Goal: Information Seeking & Learning: Find contact information

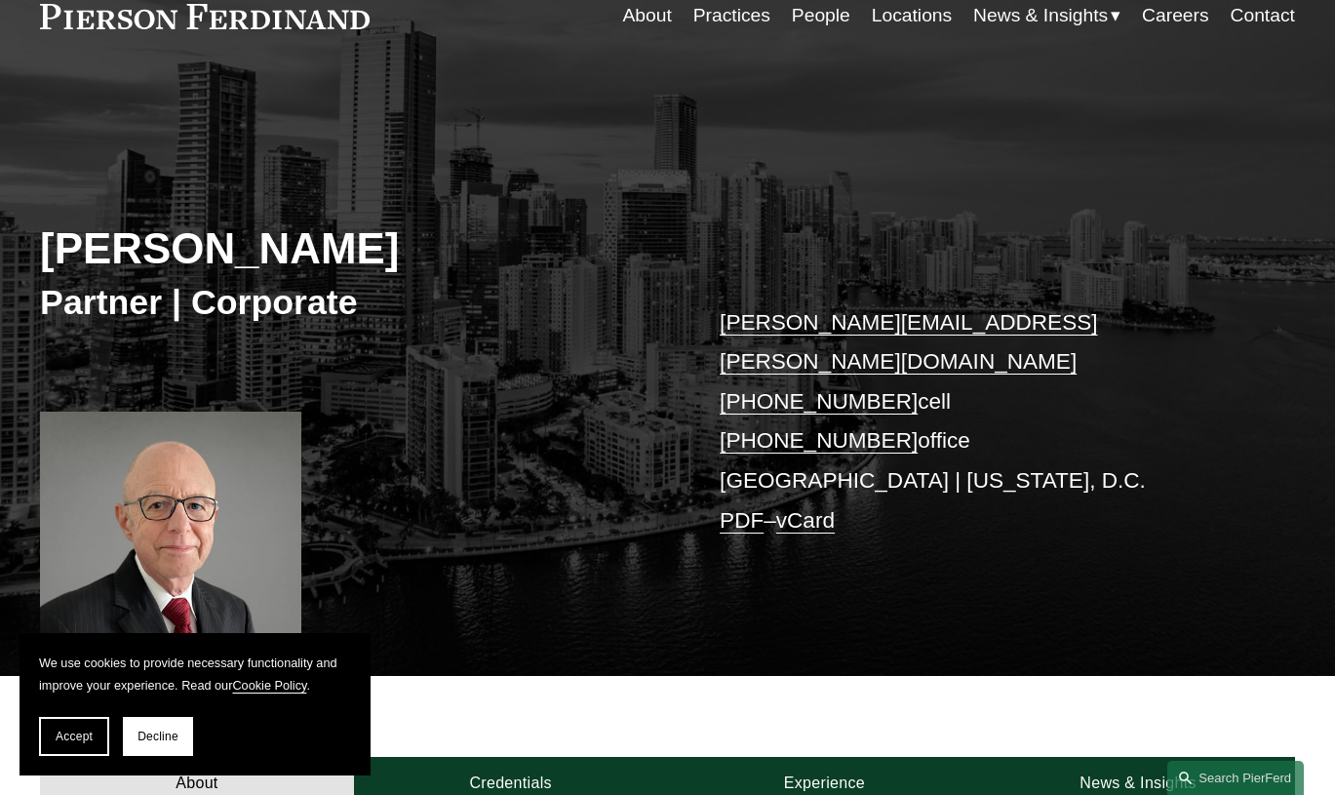
scroll to position [80, 0]
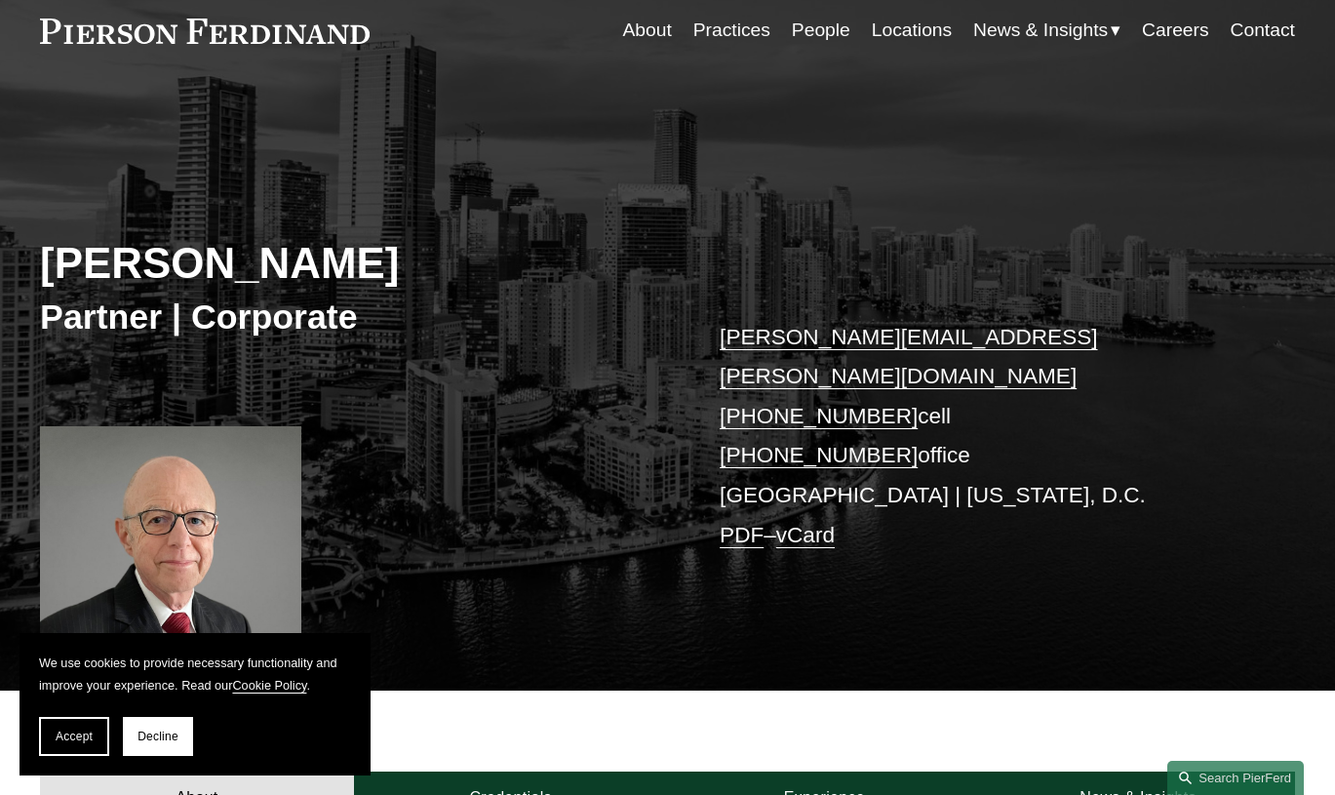
click at [745, 29] on link "Practices" at bounding box center [731, 31] width 77 height 38
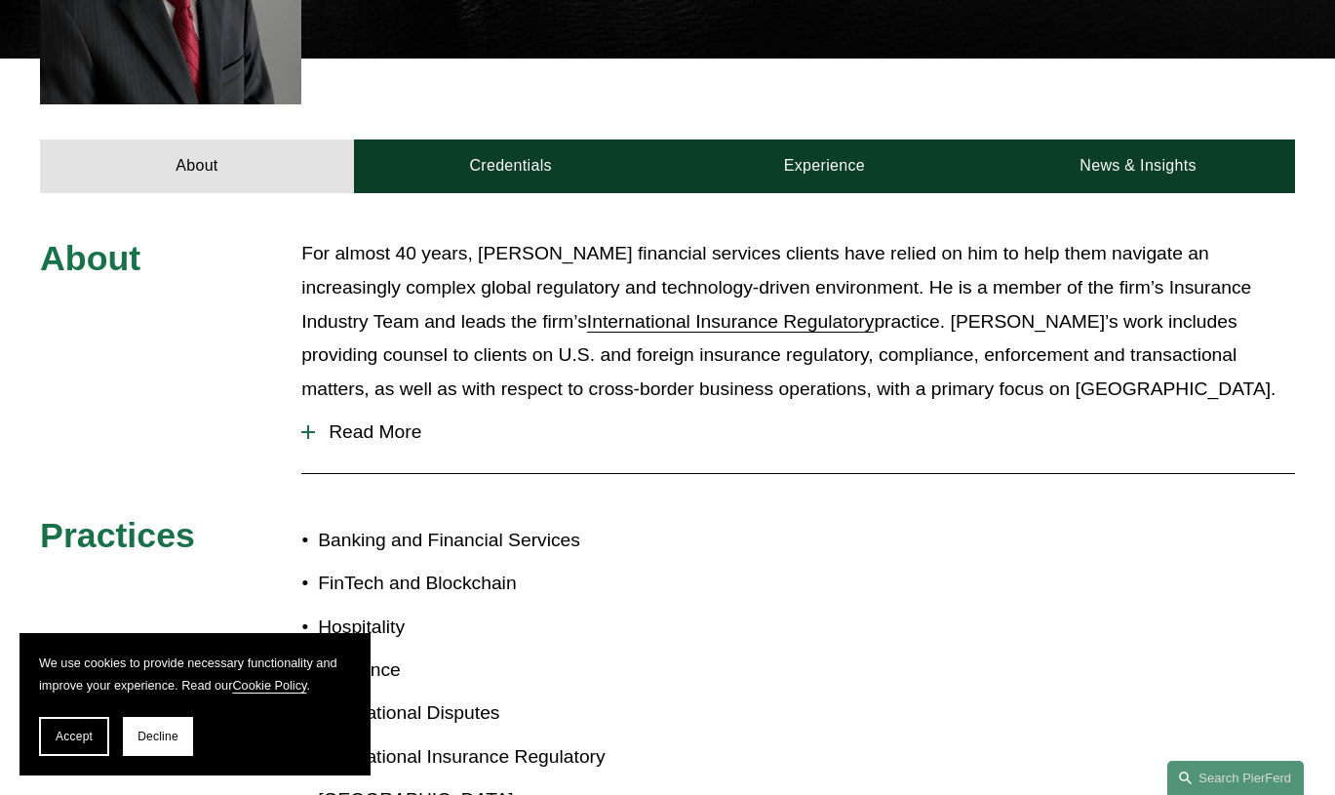
scroll to position [698, 0]
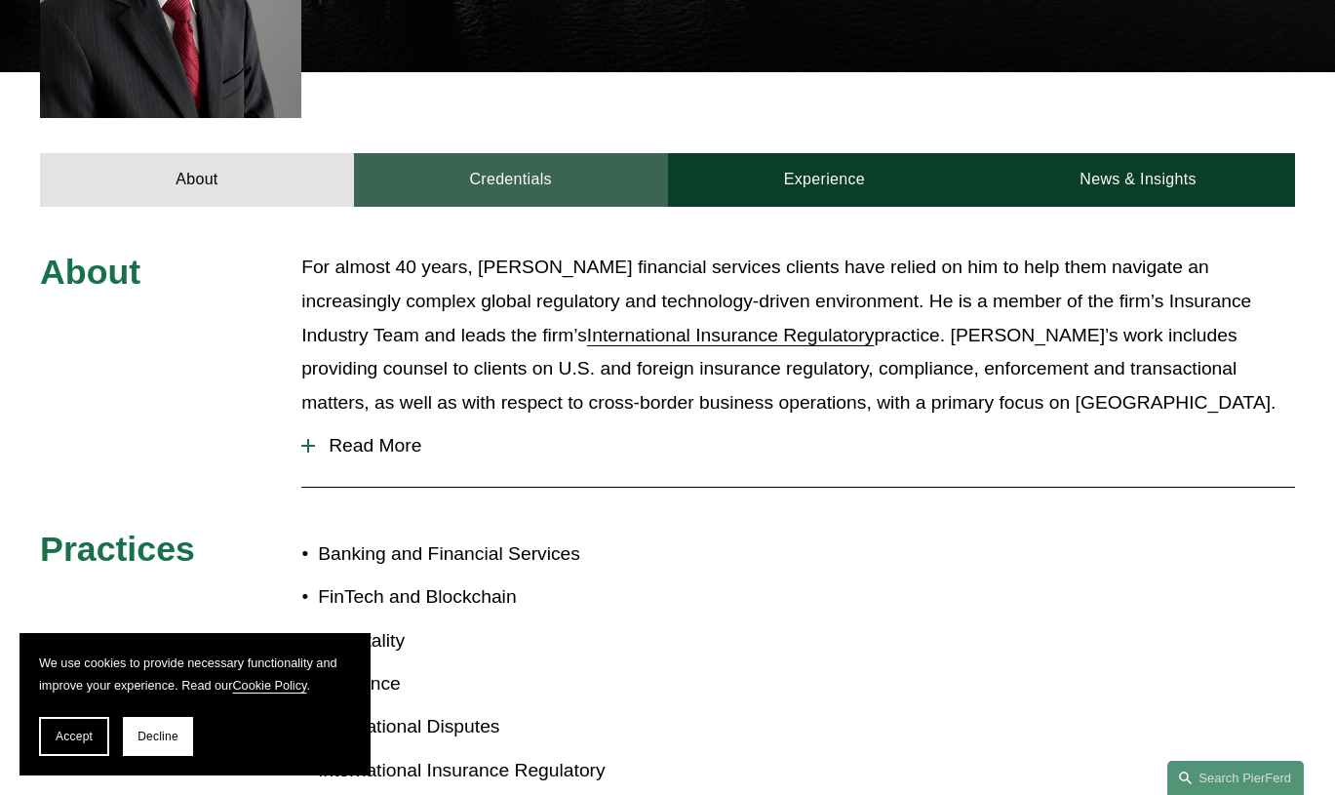
click at [549, 153] on link "Credentials" at bounding box center [511, 180] width 314 height 54
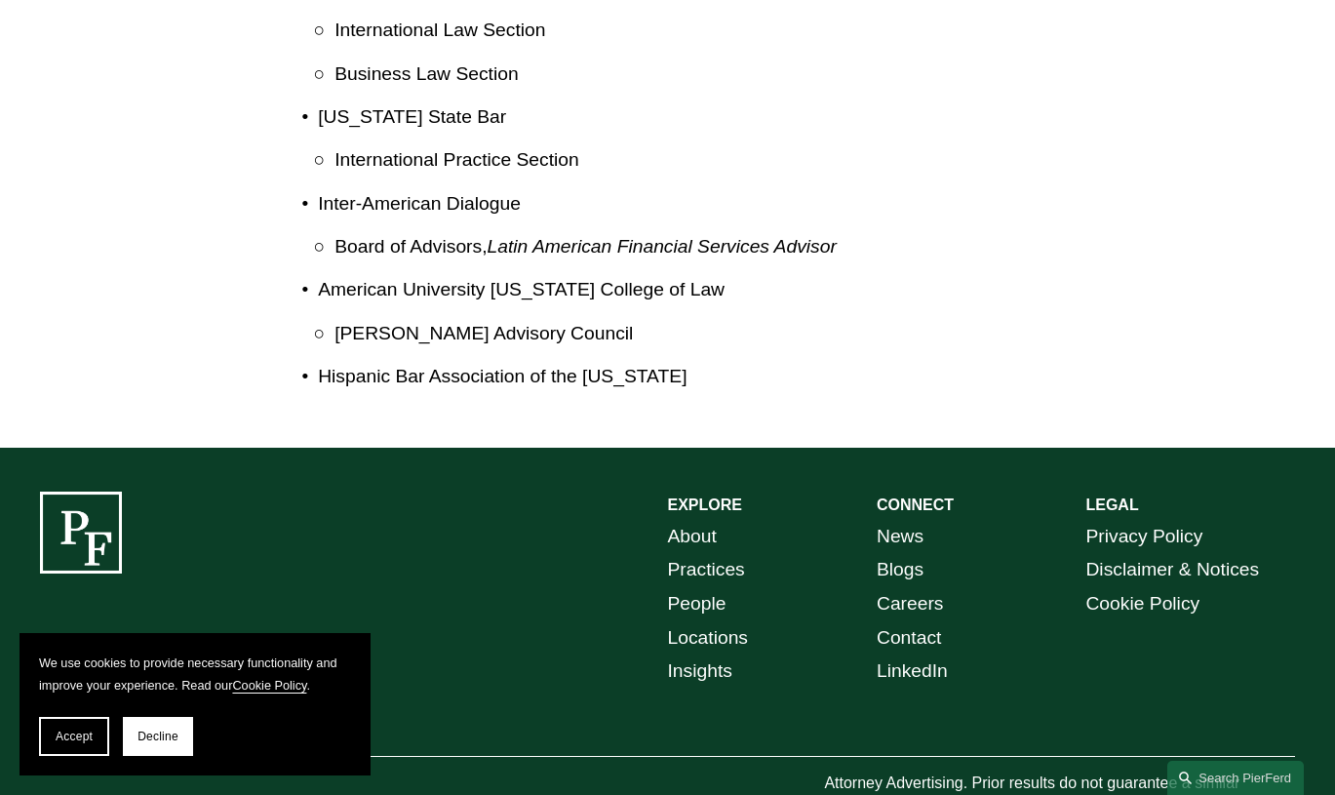
scroll to position [2853, 0]
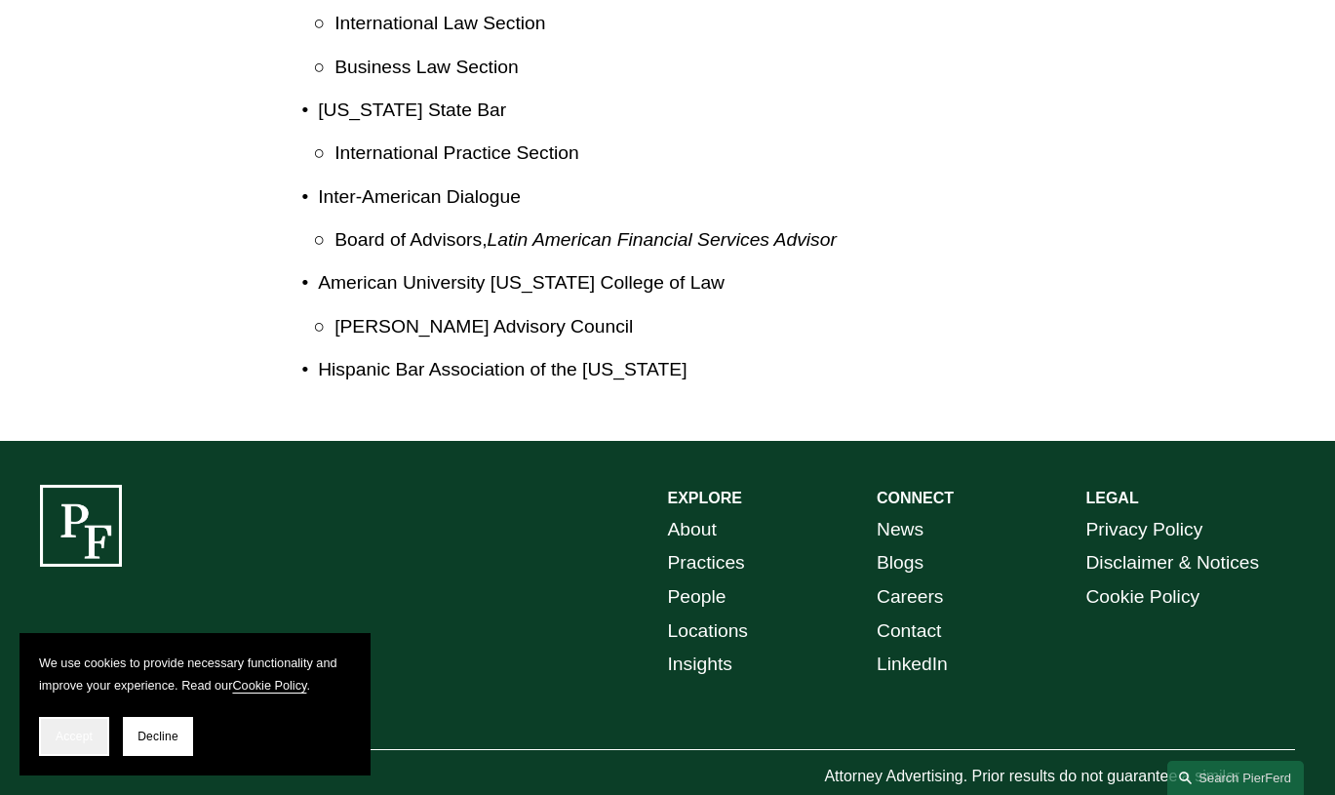
click at [90, 738] on span "Accept" at bounding box center [74, 737] width 37 height 14
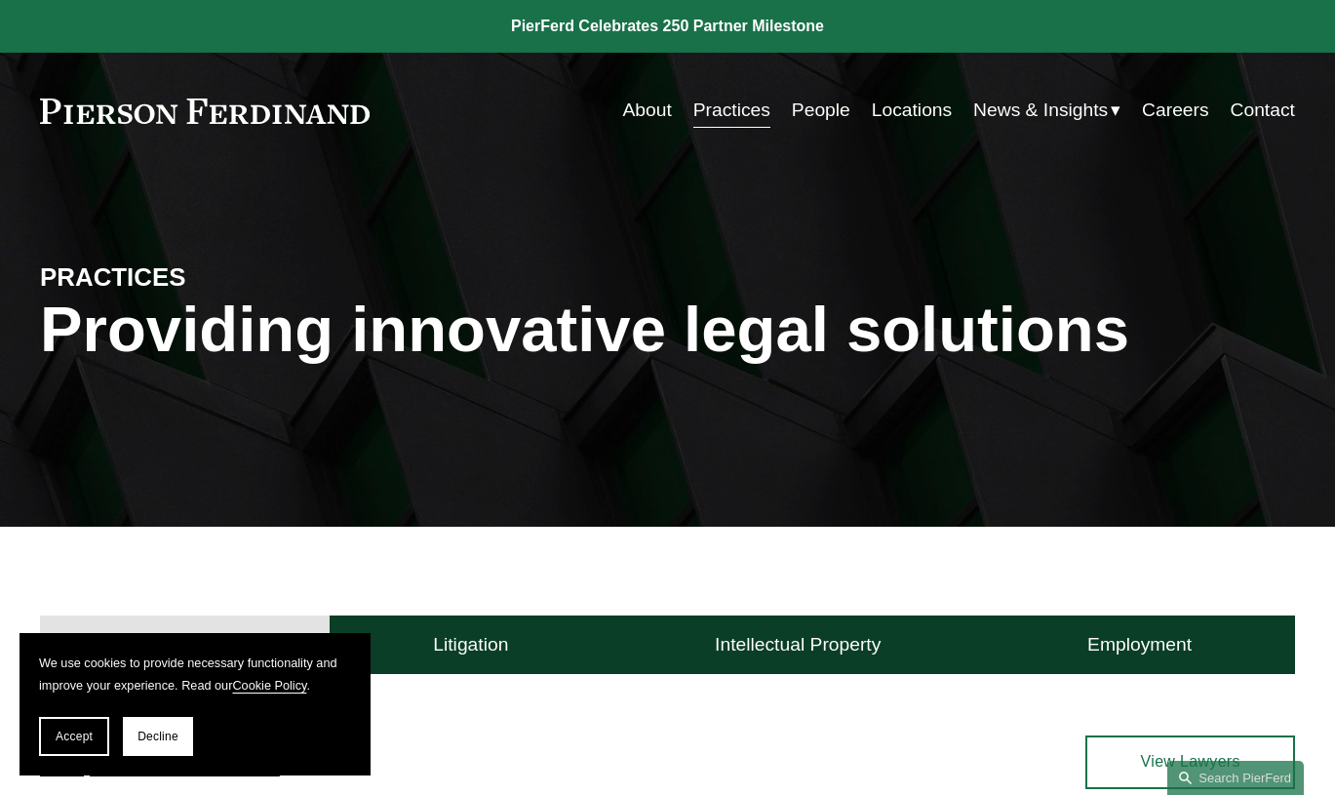
click at [812, 111] on link "People" at bounding box center [821, 111] width 59 height 38
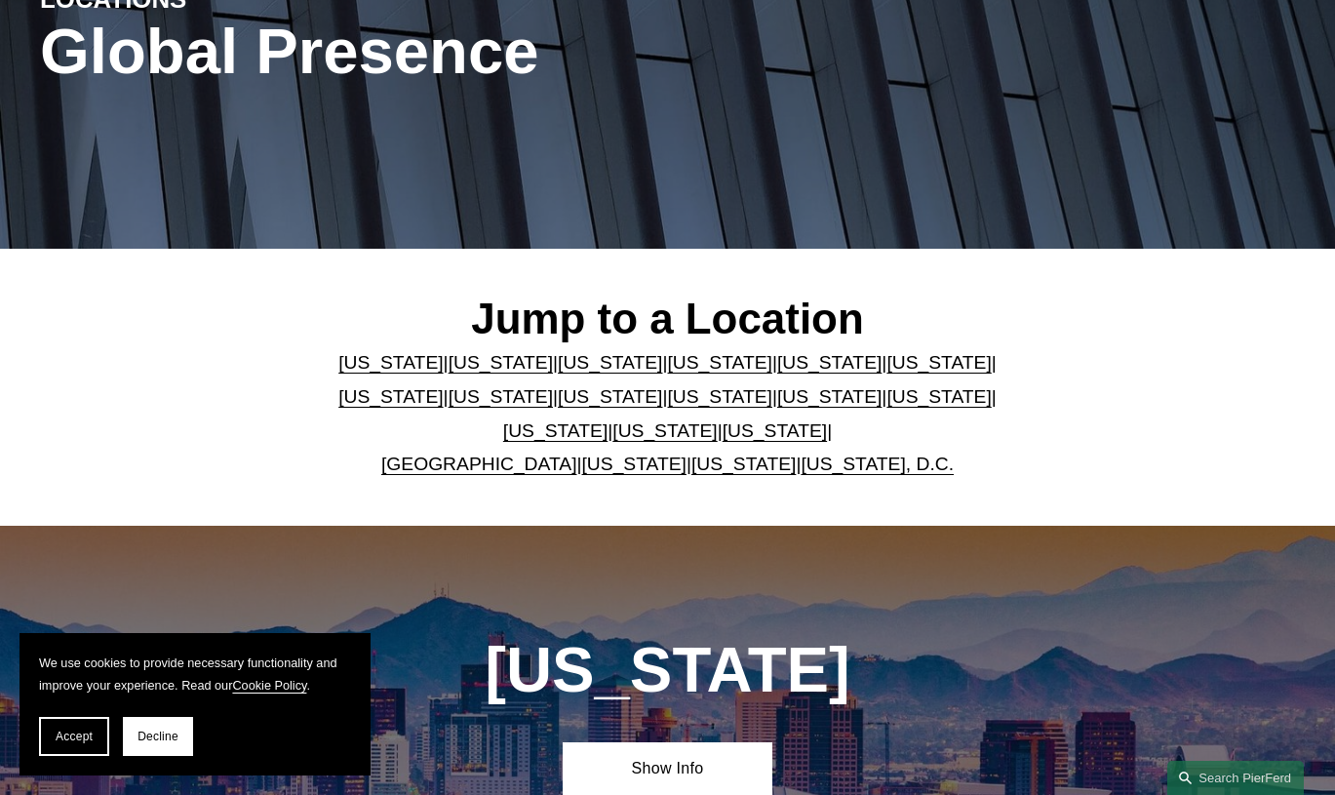
scroll to position [297, 0]
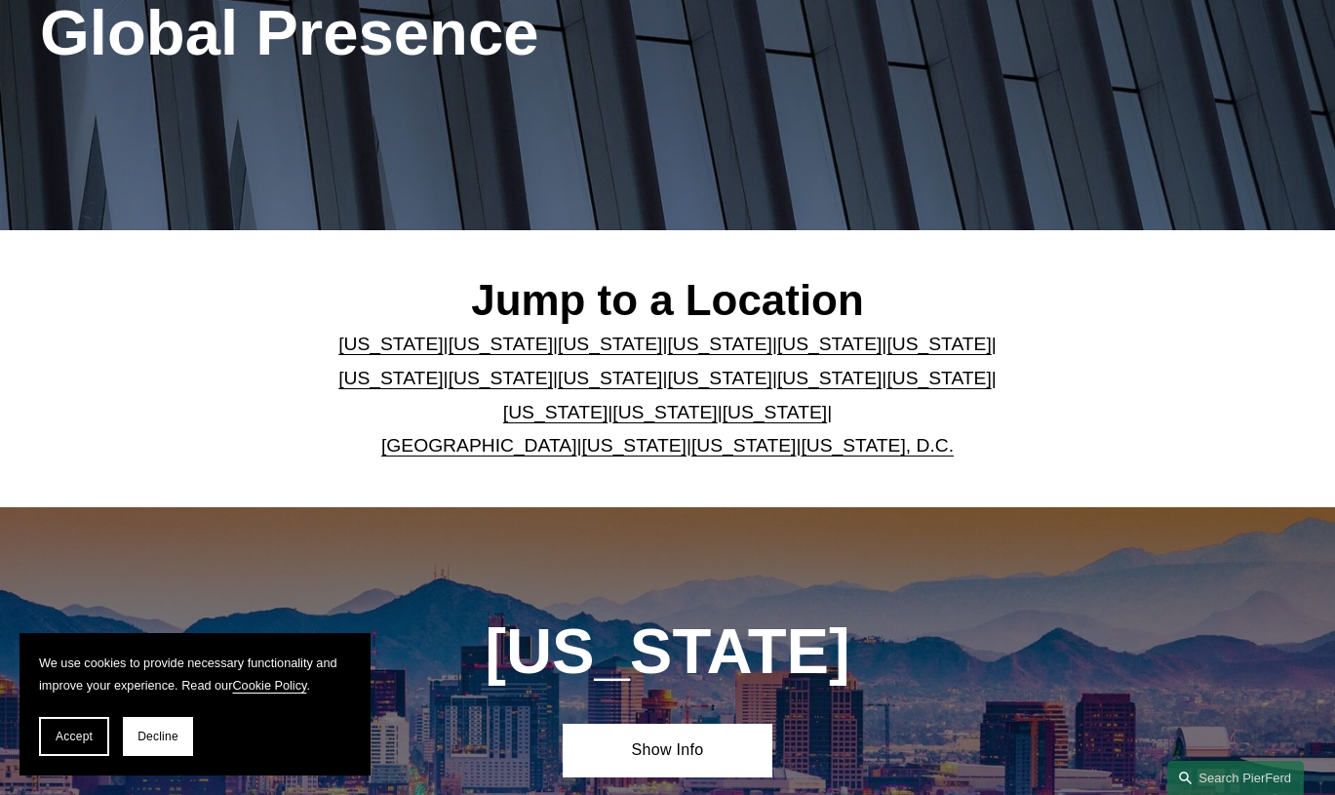
click at [777, 381] on link "[US_STATE]" at bounding box center [829, 378] width 104 height 20
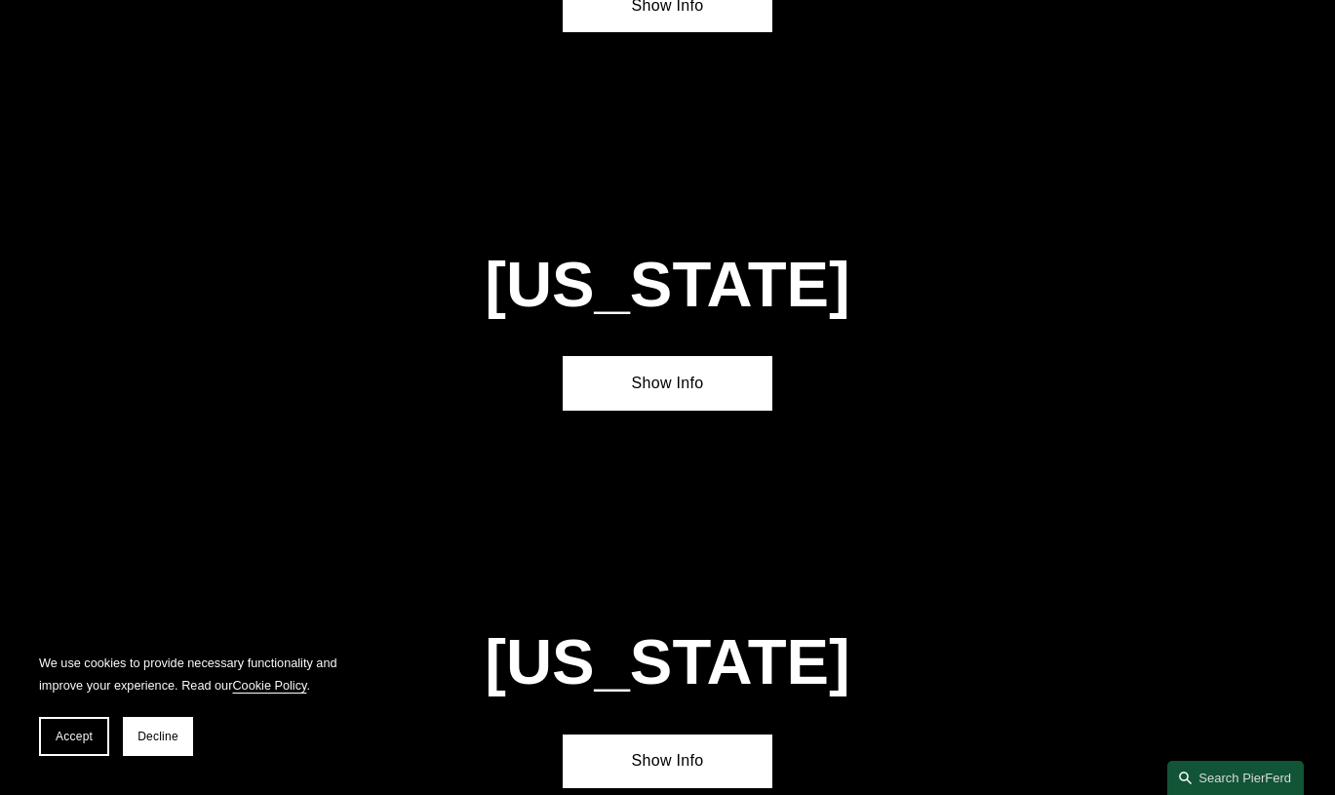
scroll to position [4581, 0]
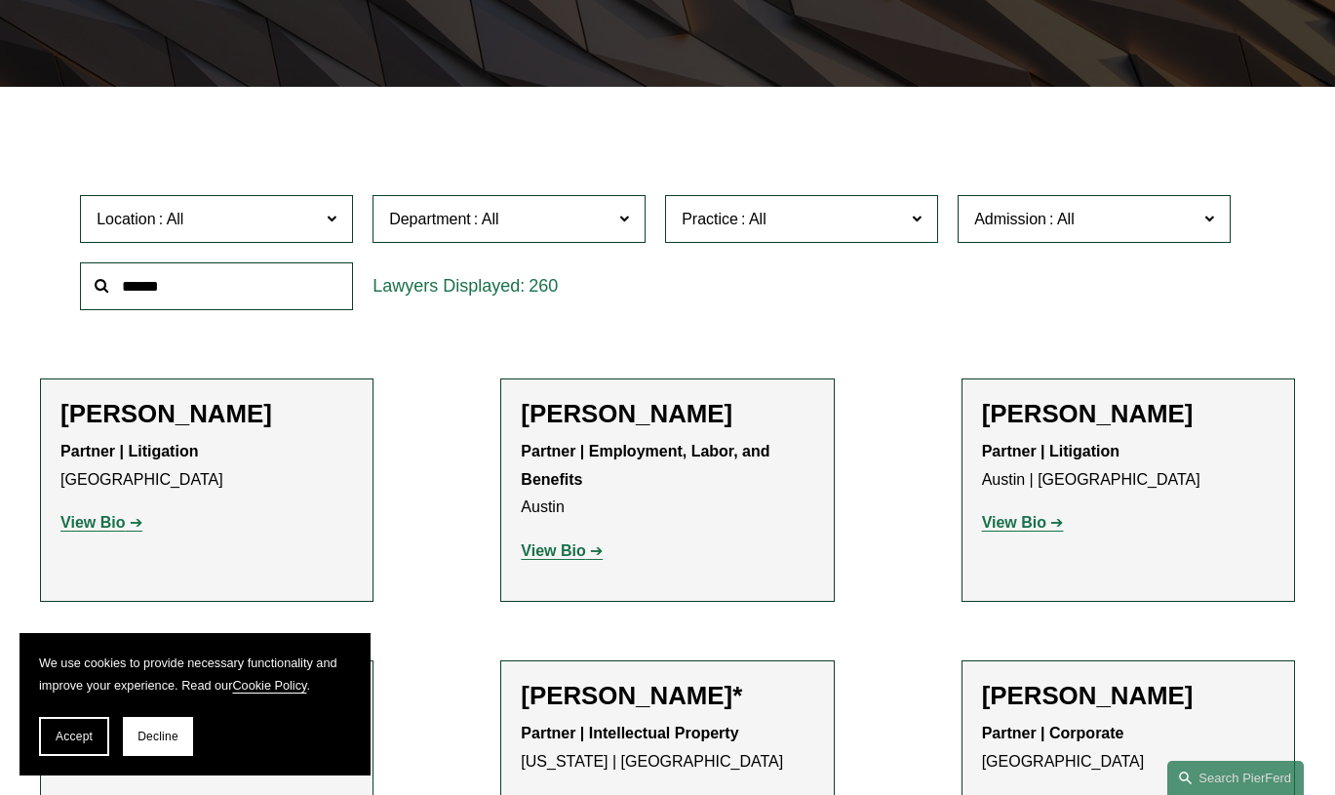
scroll to position [442, 0]
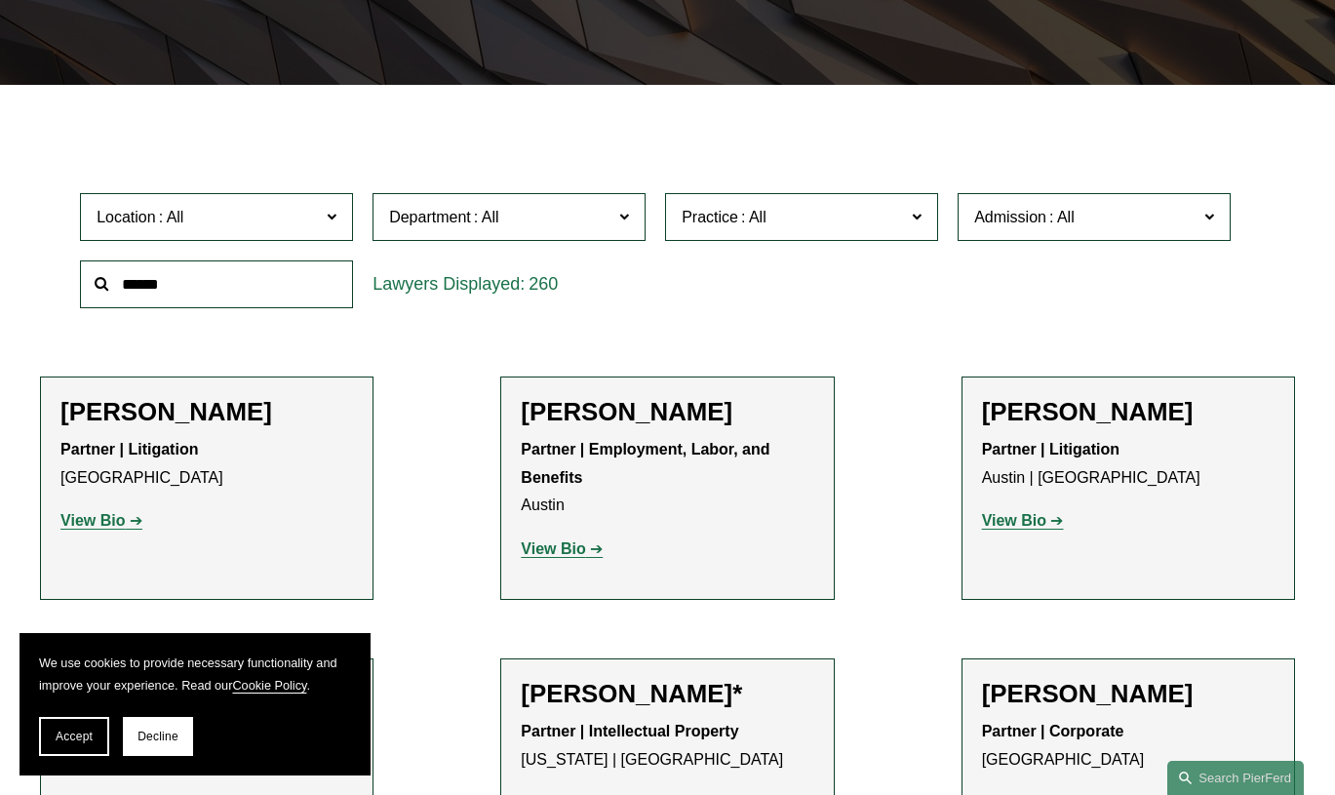
click at [594, 212] on span "Department" at bounding box center [500, 217] width 223 height 26
click at [812, 232] on label "Practice" at bounding box center [801, 217] width 273 height 48
click at [328, 235] on label "Location" at bounding box center [216, 217] width 273 height 48
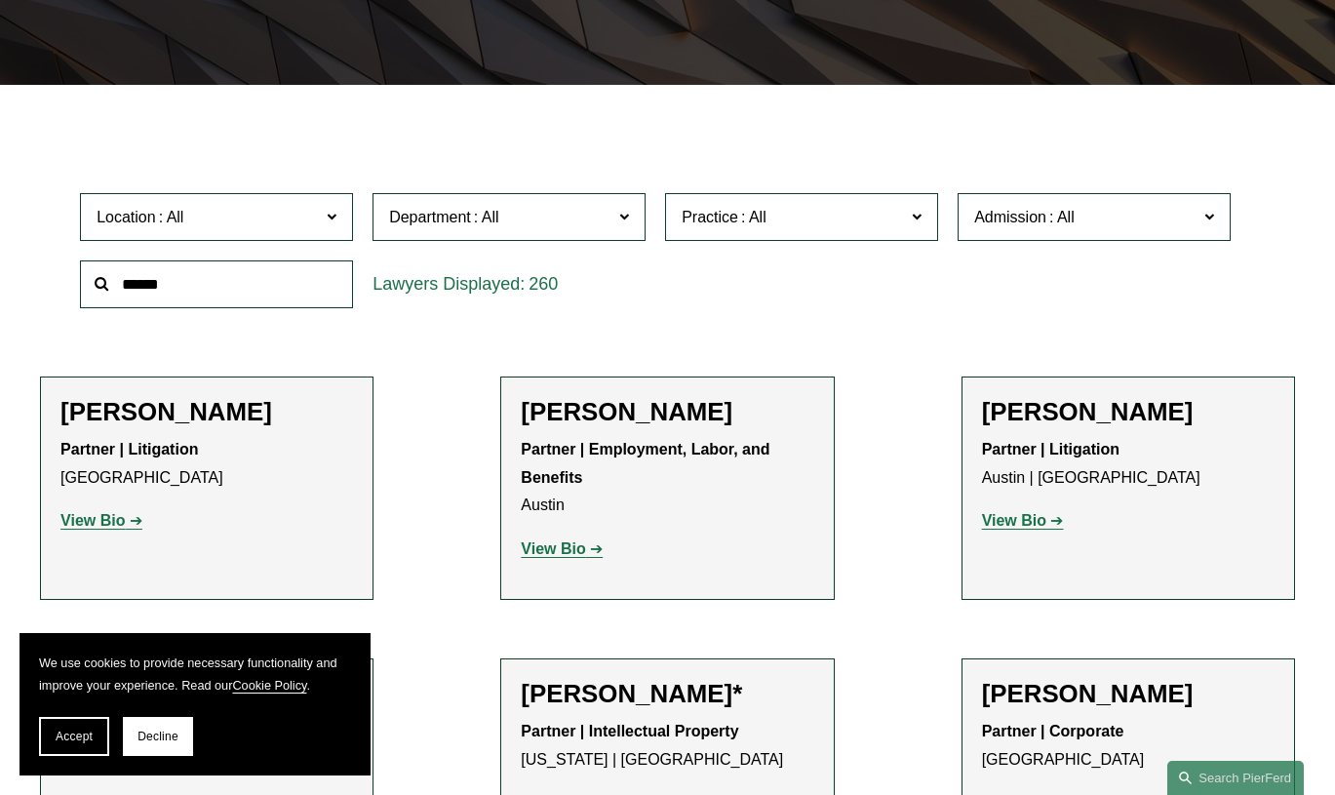
scroll to position [666, 0]
click at [462, 94] on div at bounding box center [667, 98] width 1335 height 27
